Goal: Information Seeking & Learning: Learn about a topic

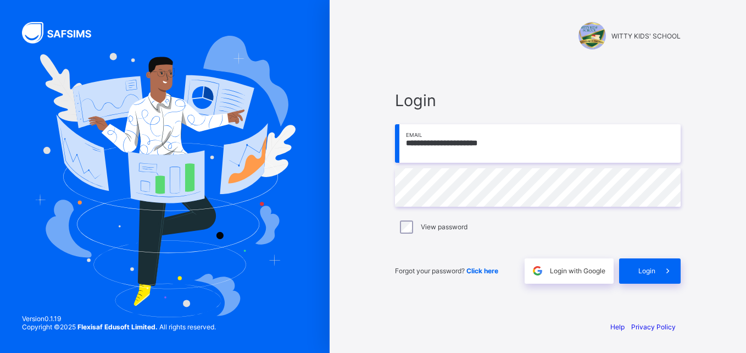
type input "**********"
click at [652, 275] on div "Login" at bounding box center [650, 270] width 62 height 25
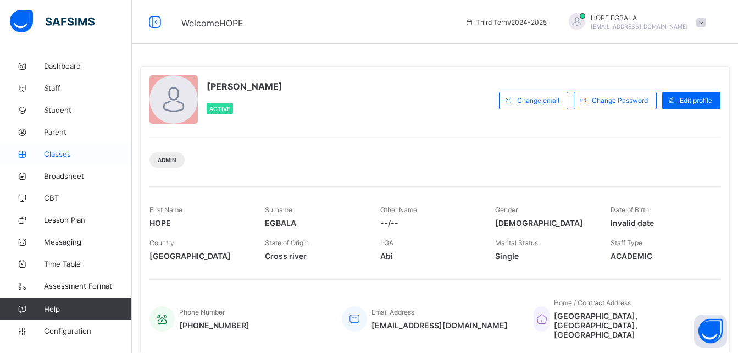
click at [60, 157] on span "Classes" at bounding box center [88, 153] width 88 height 9
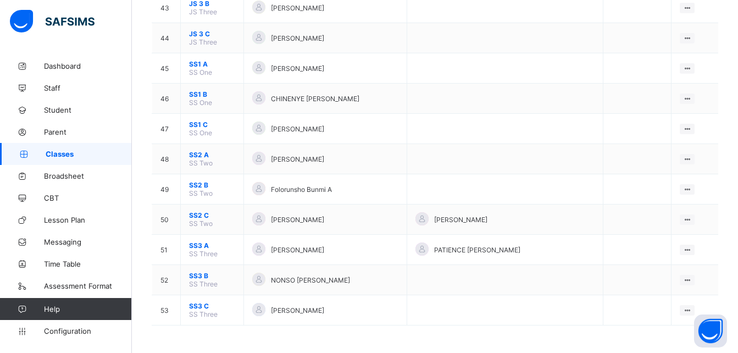
scroll to position [1403, 0]
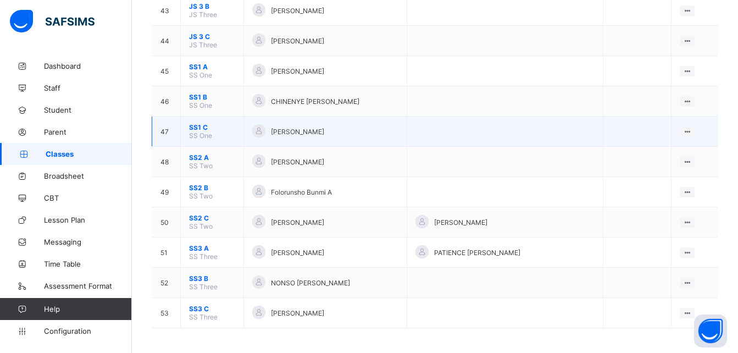
click at [196, 125] on span "SS1 C" at bounding box center [212, 127] width 46 height 8
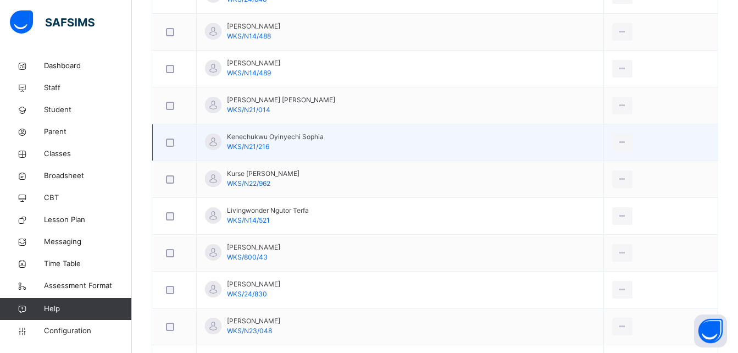
scroll to position [899, 0]
click at [266, 296] on span "WKS/24/830" at bounding box center [247, 293] width 40 height 8
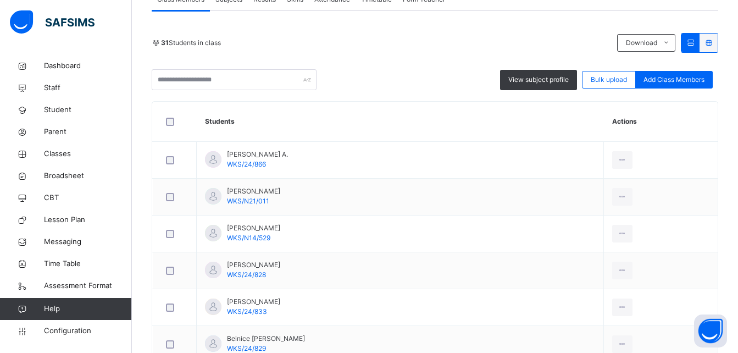
scroll to position [218, 0]
click at [266, 296] on td "Ashafa Firdausi WKS/24/833" at bounding box center [400, 307] width 407 height 37
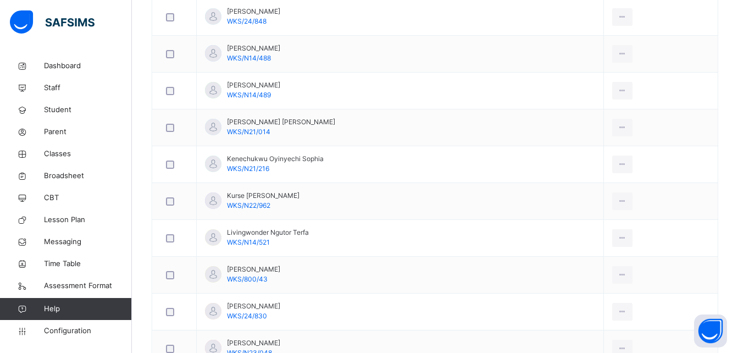
scroll to position [1185, 0]
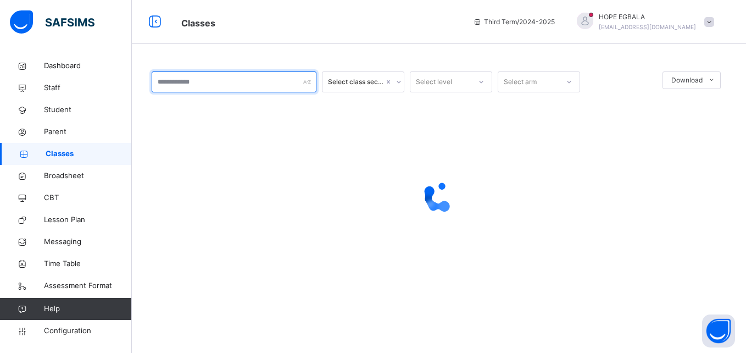
click at [249, 80] on input "text" at bounding box center [234, 81] width 165 height 21
type input "***"
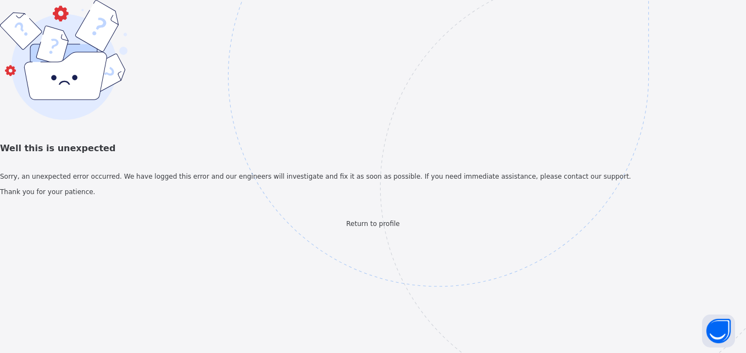
click at [392, 227] on span "Return to profile" at bounding box center [372, 224] width 53 height 8
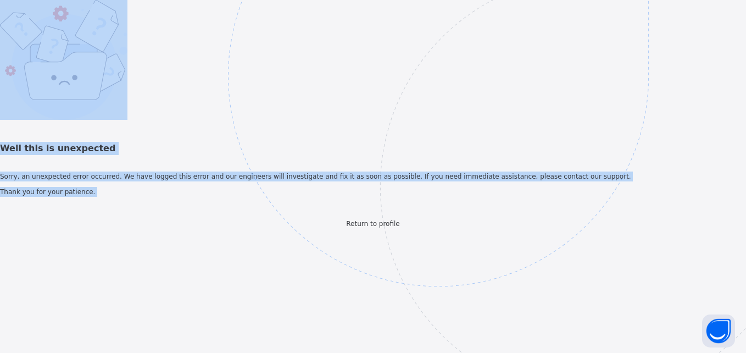
click at [392, 227] on span "Return to profile" at bounding box center [372, 224] width 53 height 8
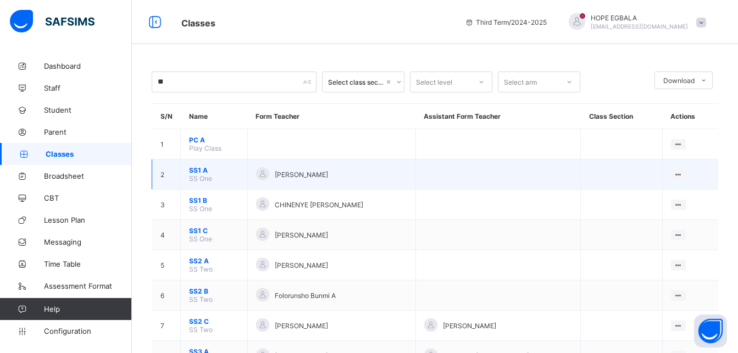
type input "**"
click at [219, 174] on td "SS1 A SS One" at bounding box center [214, 174] width 67 height 30
click at [275, 170] on span "[PERSON_NAME]" at bounding box center [301, 174] width 53 height 8
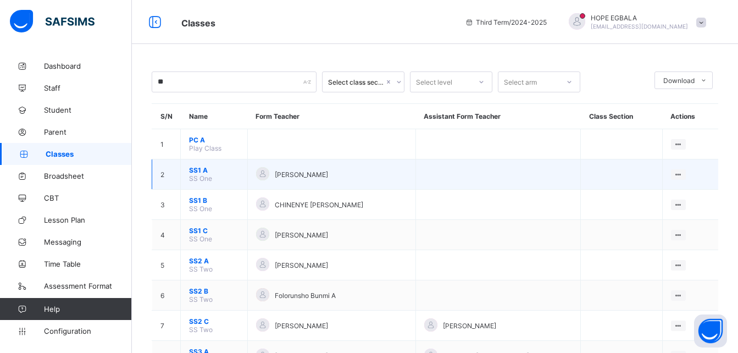
drag, startPoint x: 273, startPoint y: 170, endPoint x: 224, endPoint y: 176, distance: 48.7
click at [224, 176] on td "SS1 A SS One" at bounding box center [214, 174] width 67 height 30
drag, startPoint x: 224, startPoint y: 176, endPoint x: 183, endPoint y: 185, distance: 42.1
click at [183, 185] on td "SS1 A SS One" at bounding box center [214, 174] width 67 height 30
click at [693, 163] on td "View Class Assign form Teacher" at bounding box center [690, 174] width 56 height 30
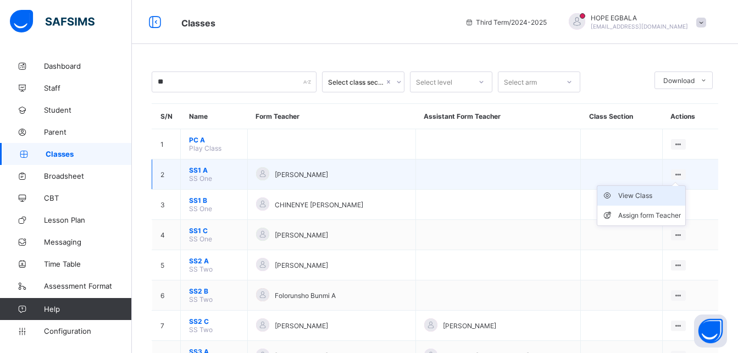
click at [663, 202] on li "View Class" at bounding box center [641, 196] width 88 height 20
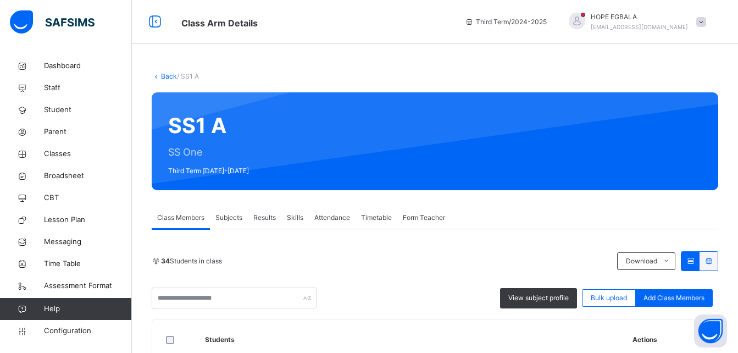
click at [262, 160] on div "SS1 A SS One Third Term [DATE]-[DATE]" at bounding box center [435, 141] width 566 height 98
click at [171, 219] on span "Class Members" at bounding box center [180, 218] width 47 height 10
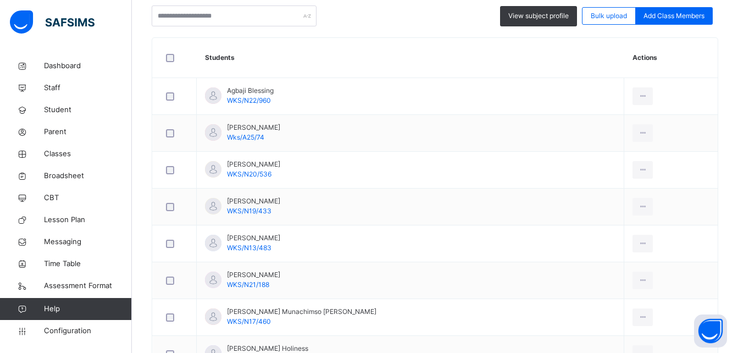
scroll to position [304, 0]
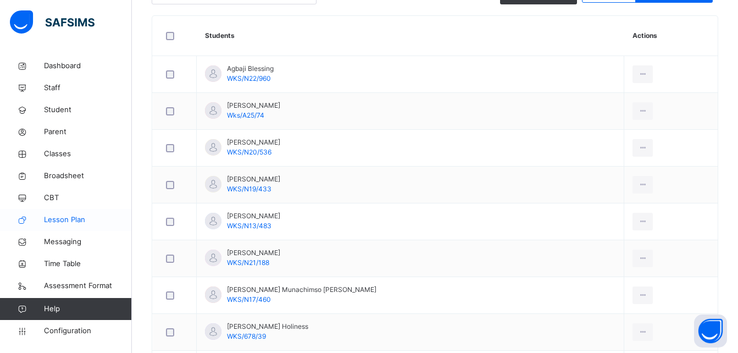
drag, startPoint x: 156, startPoint y: 208, endPoint x: 118, endPoint y: 218, distance: 39.0
